Goal: Transaction & Acquisition: Purchase product/service

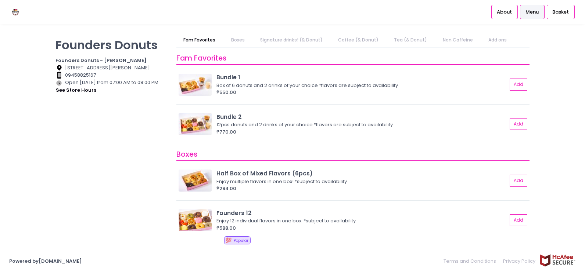
click at [278, 40] on link "Signature drinks! (& Donut)" at bounding box center [291, 40] width 77 height 14
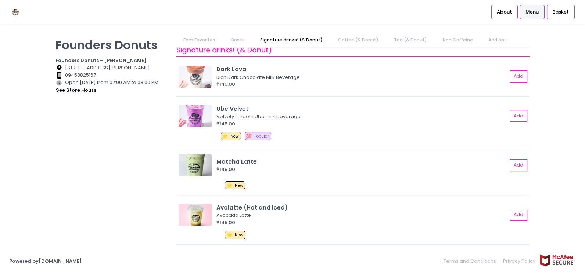
scroll to position [285, 0]
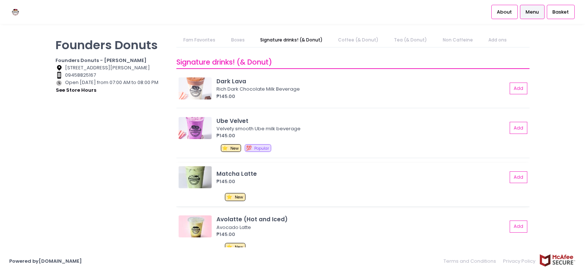
click at [235, 174] on div "Matcha Latte" at bounding box center [361, 174] width 291 height 8
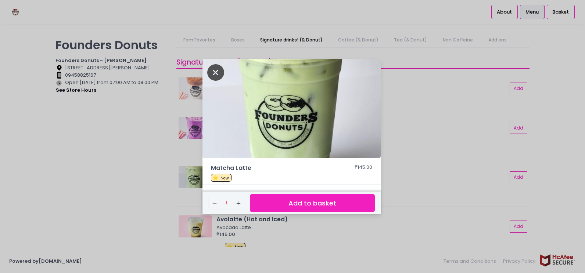
click at [216, 72] on icon "Close" at bounding box center [215, 72] width 17 height 17
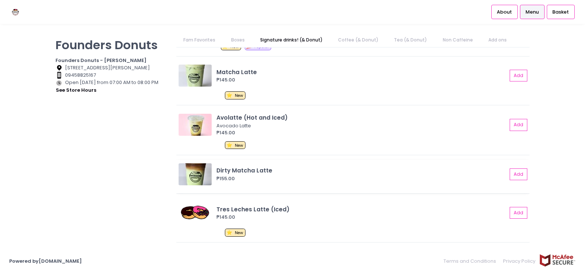
scroll to position [395, 0]
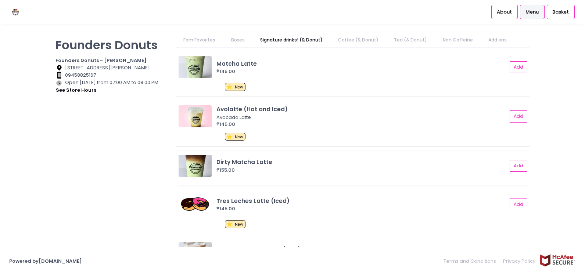
click at [191, 162] on img at bounding box center [195, 166] width 33 height 22
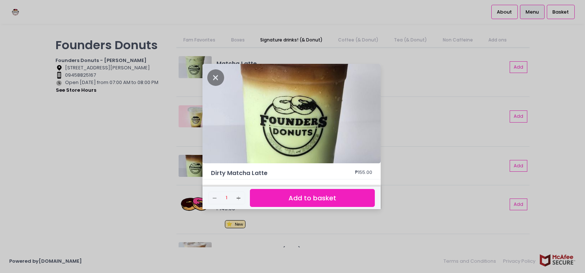
click at [415, 122] on div "Dirty Matcha Latte ₱155.00 Remove Created with Sketch. 1 Add Created with Sketc…" at bounding box center [292, 136] width 585 height 273
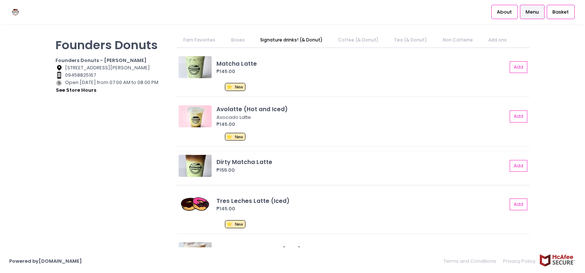
click at [264, 168] on div "₱155.00" at bounding box center [361, 170] width 291 height 7
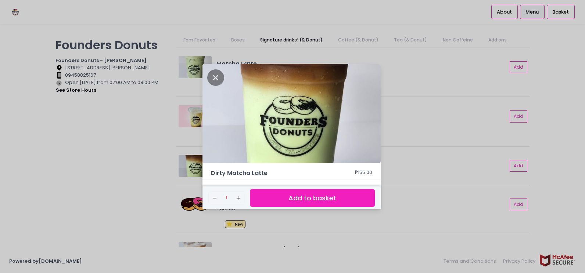
click at [440, 129] on div "Dirty Matcha Latte ₱155.00 Remove Created with Sketch. 1 Add Created with Sketc…" at bounding box center [292, 136] width 585 height 273
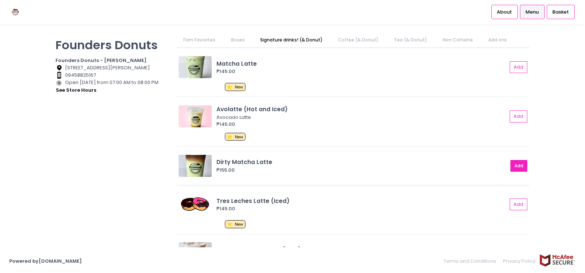
click at [510, 163] on button "Add" at bounding box center [518, 166] width 17 height 12
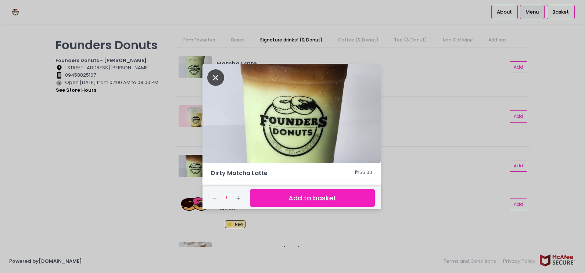
click at [215, 73] on icon "Close" at bounding box center [215, 77] width 17 height 17
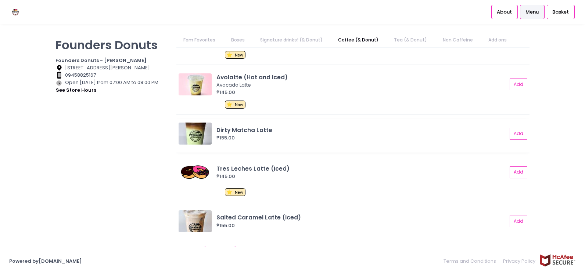
scroll to position [469, 0]
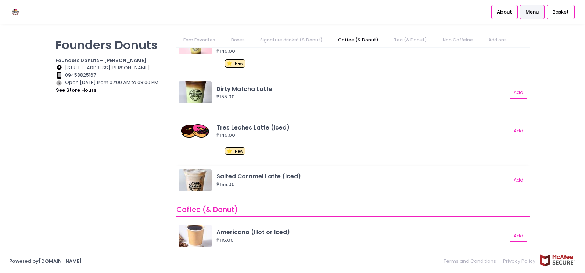
click at [248, 179] on div "Salted Caramel Latte (Iced)" at bounding box center [361, 176] width 291 height 8
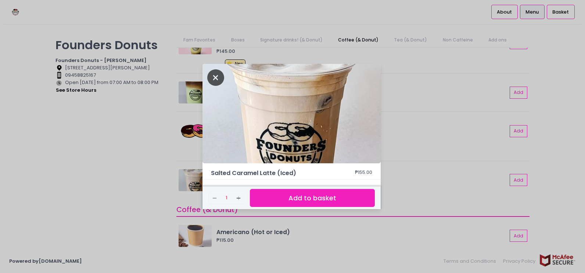
click at [213, 79] on icon "Close" at bounding box center [215, 77] width 17 height 17
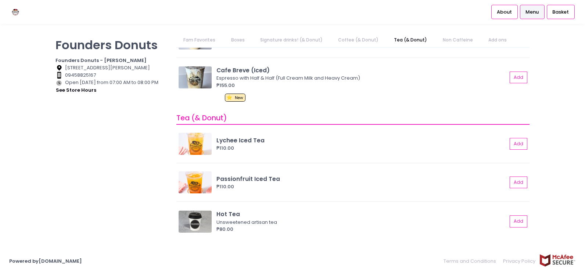
scroll to position [918, 0]
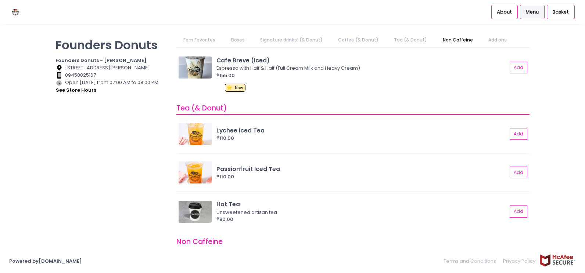
click at [242, 131] on div "Lychee Iced Tea" at bounding box center [361, 130] width 291 height 8
